Goal: Task Accomplishment & Management: Use online tool/utility

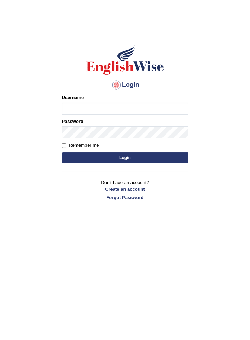
click at [142, 107] on input "Username" at bounding box center [125, 108] width 126 height 12
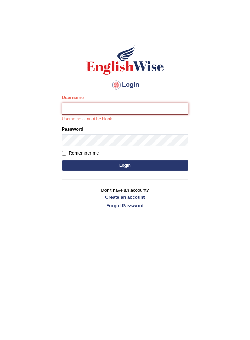
type input "varungabbi"
click at [62, 160] on button "Login" at bounding box center [125, 165] width 126 height 11
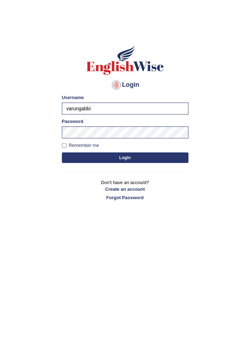
click at [168, 157] on button "Login" at bounding box center [125, 157] width 126 height 11
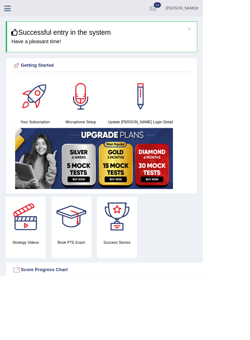
click at [11, 9] on icon at bounding box center [9, 10] width 8 height 9
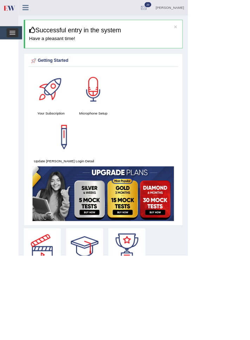
click at [16, 45] on span "button" at bounding box center [17, 45] width 8 height 1
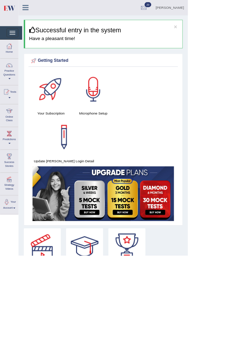
click at [15, 149] on div at bounding box center [12, 147] width 11 height 11
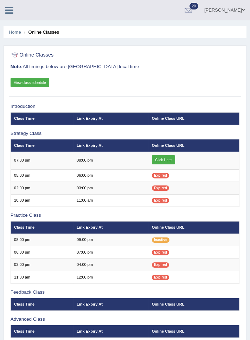
click at [168, 158] on link "Click Here" at bounding box center [163, 159] width 23 height 9
